Goal: Understand process/instructions

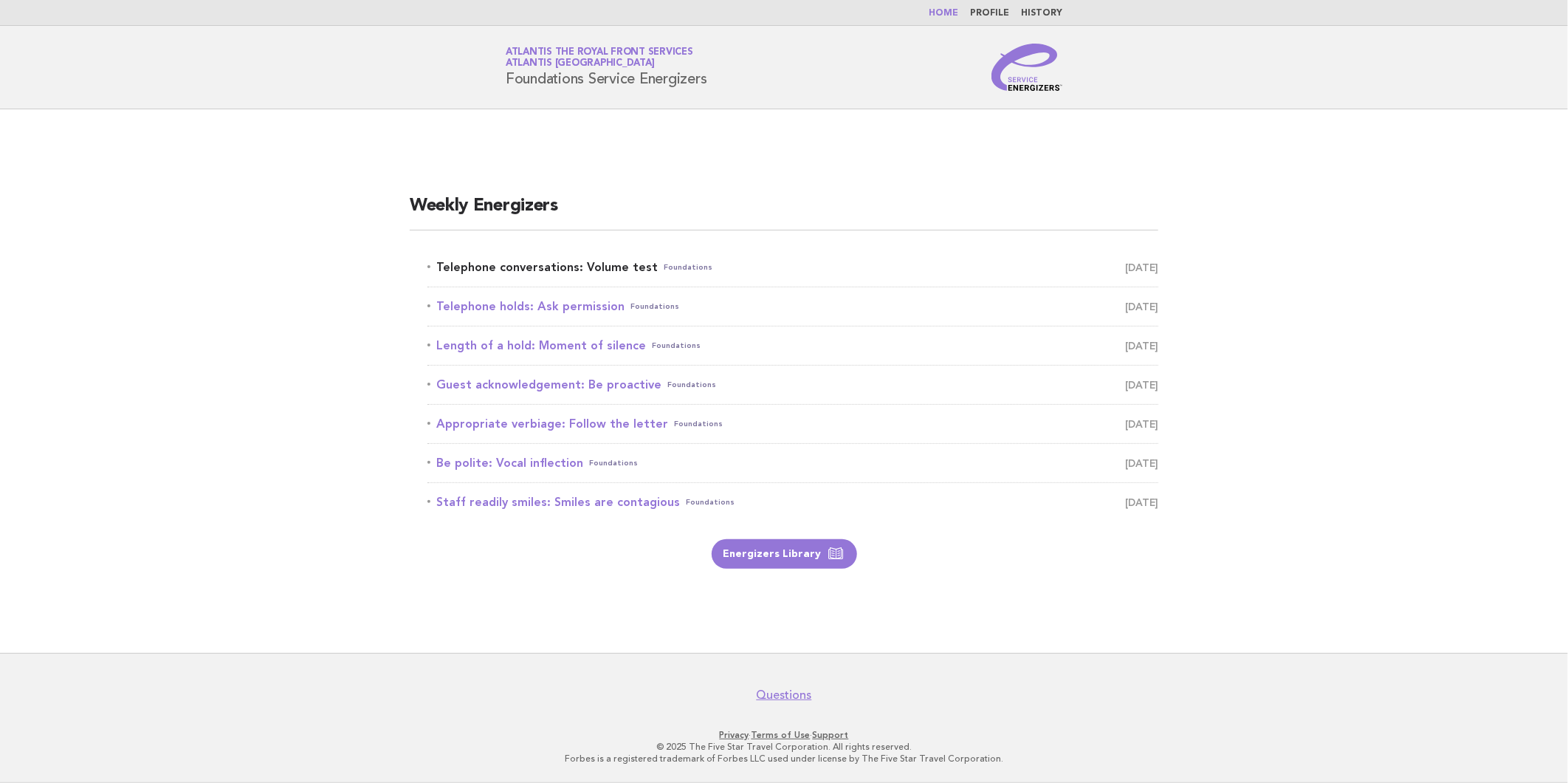
click at [587, 263] on link "Telephone conversations: Volume test Foundations August 19" at bounding box center [792, 268] width 731 height 21
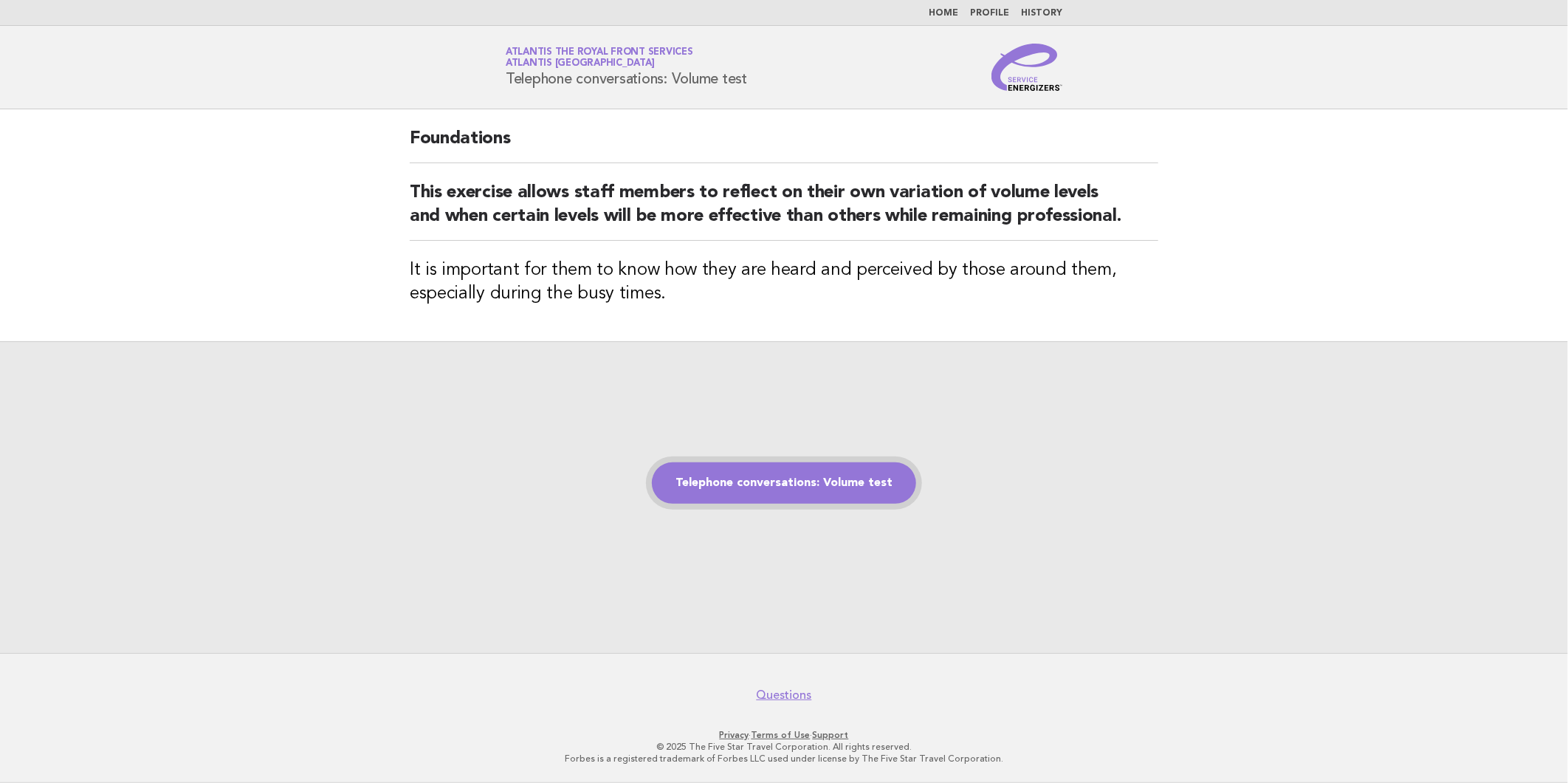
click at [811, 496] on link "Telephone conversations: Volume test" at bounding box center [784, 482] width 264 height 41
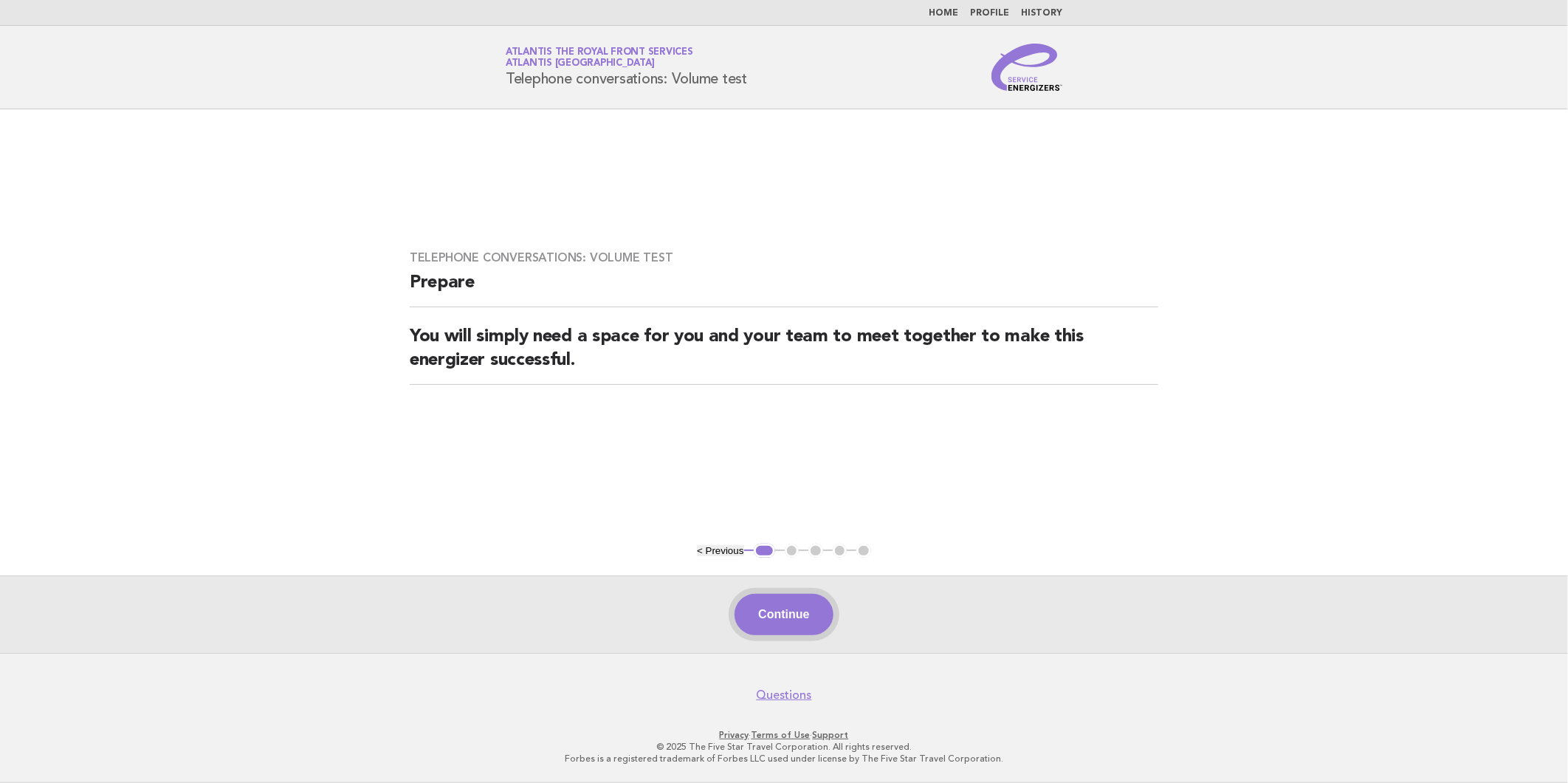
click at [780, 610] on button "Continue" at bounding box center [784, 614] width 98 height 41
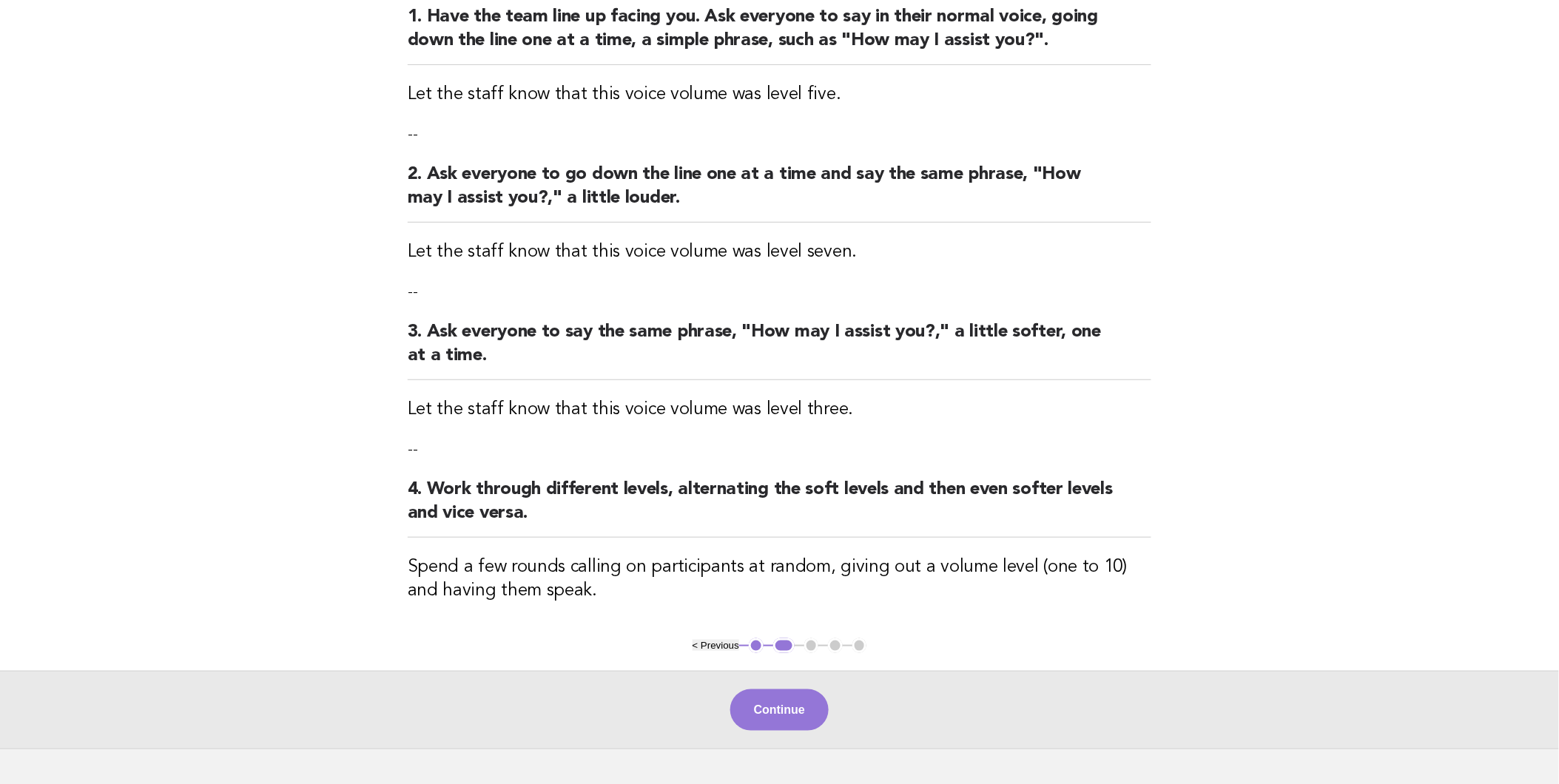
scroll to position [291, 0]
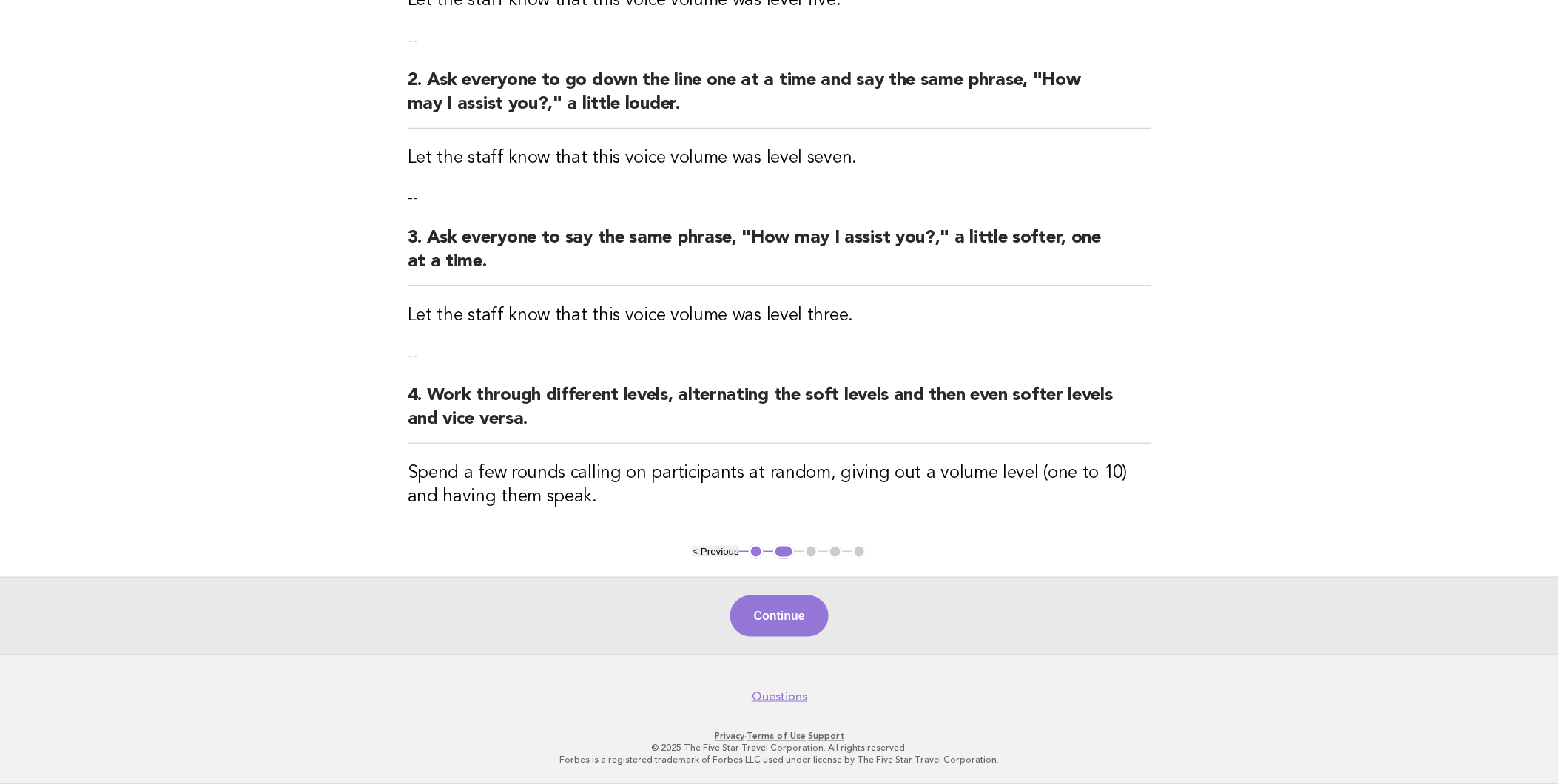
click at [774, 640] on div "Continue" at bounding box center [780, 615] width 1559 height 78
click at [788, 616] on button "Continue" at bounding box center [780, 615] width 99 height 41
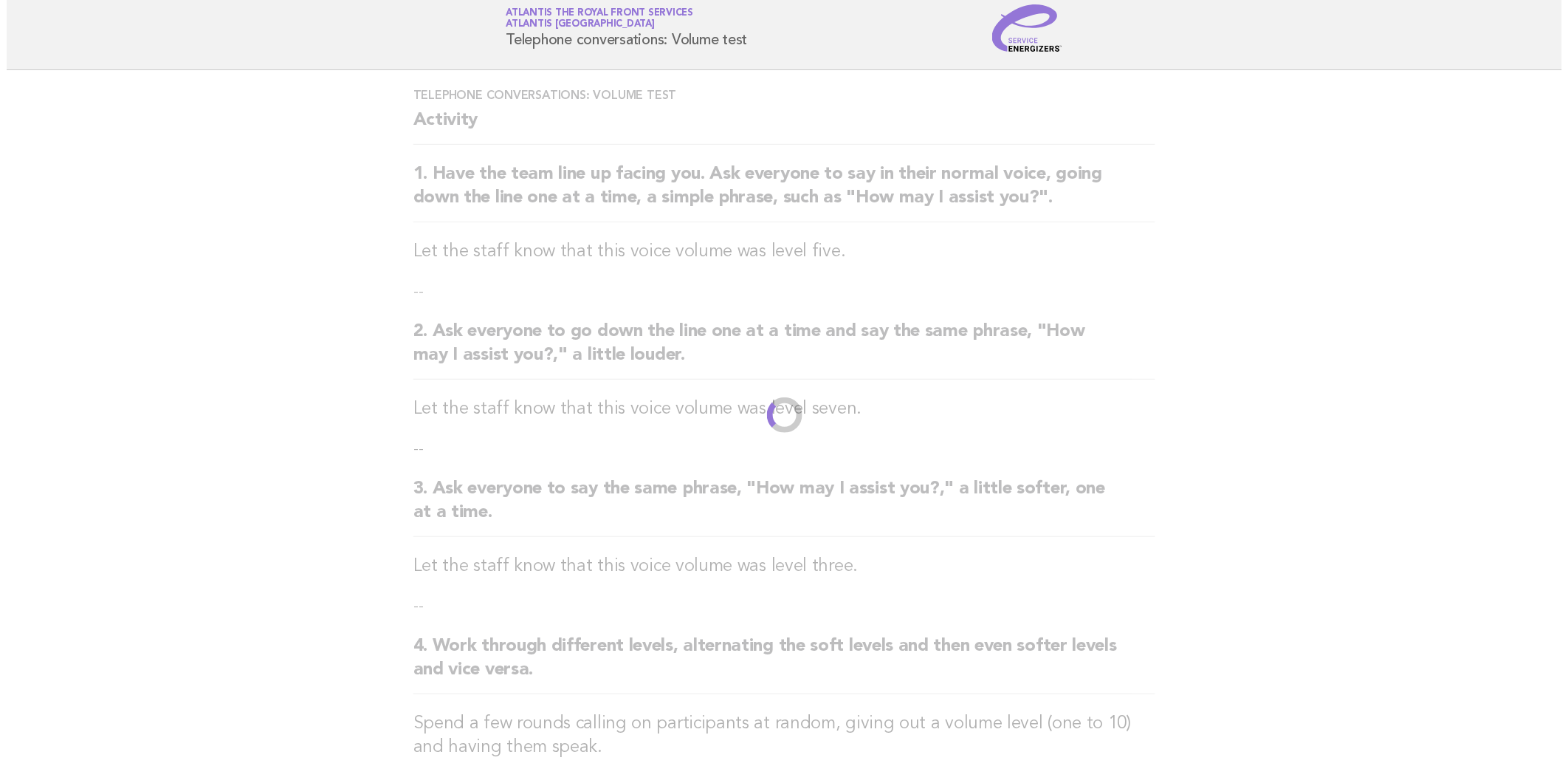
scroll to position [0, 0]
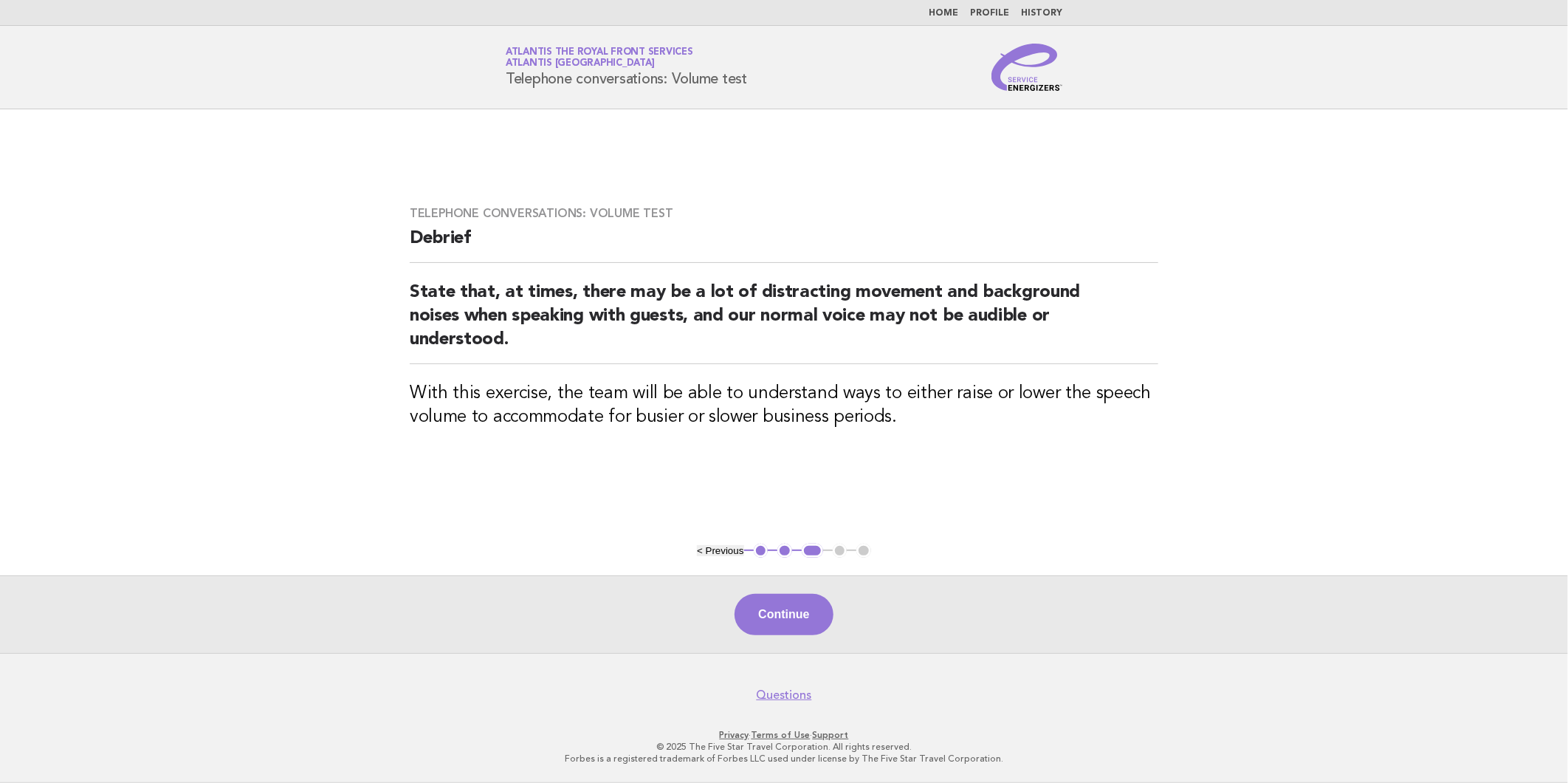
click at [811, 602] on button "Continue" at bounding box center [784, 614] width 98 height 41
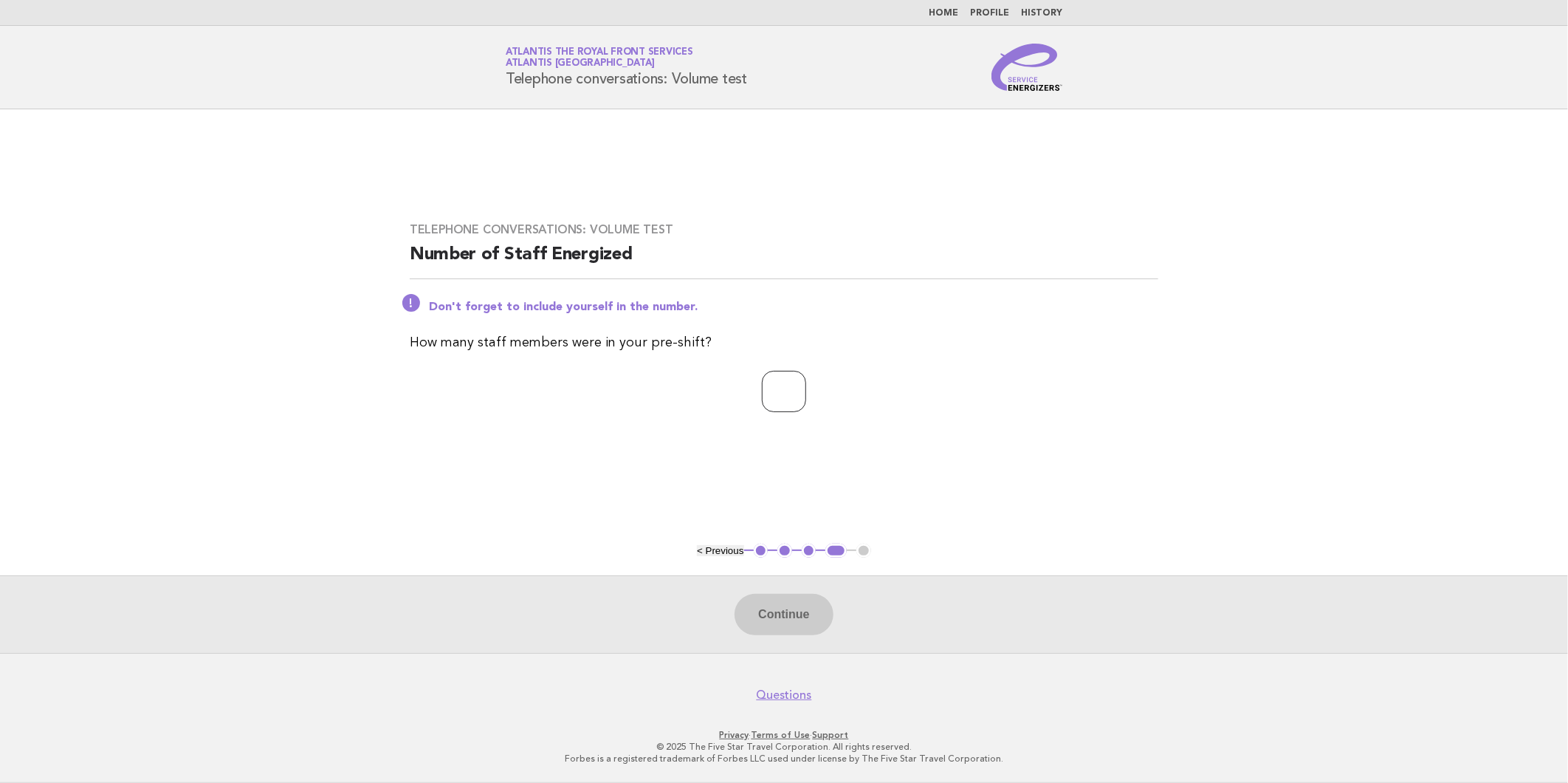
click at [768, 387] on input "number" at bounding box center [784, 391] width 44 height 41
type input "*"
click at [798, 604] on button "Continue" at bounding box center [784, 614] width 98 height 41
